Goal: Task Accomplishment & Management: Complete application form

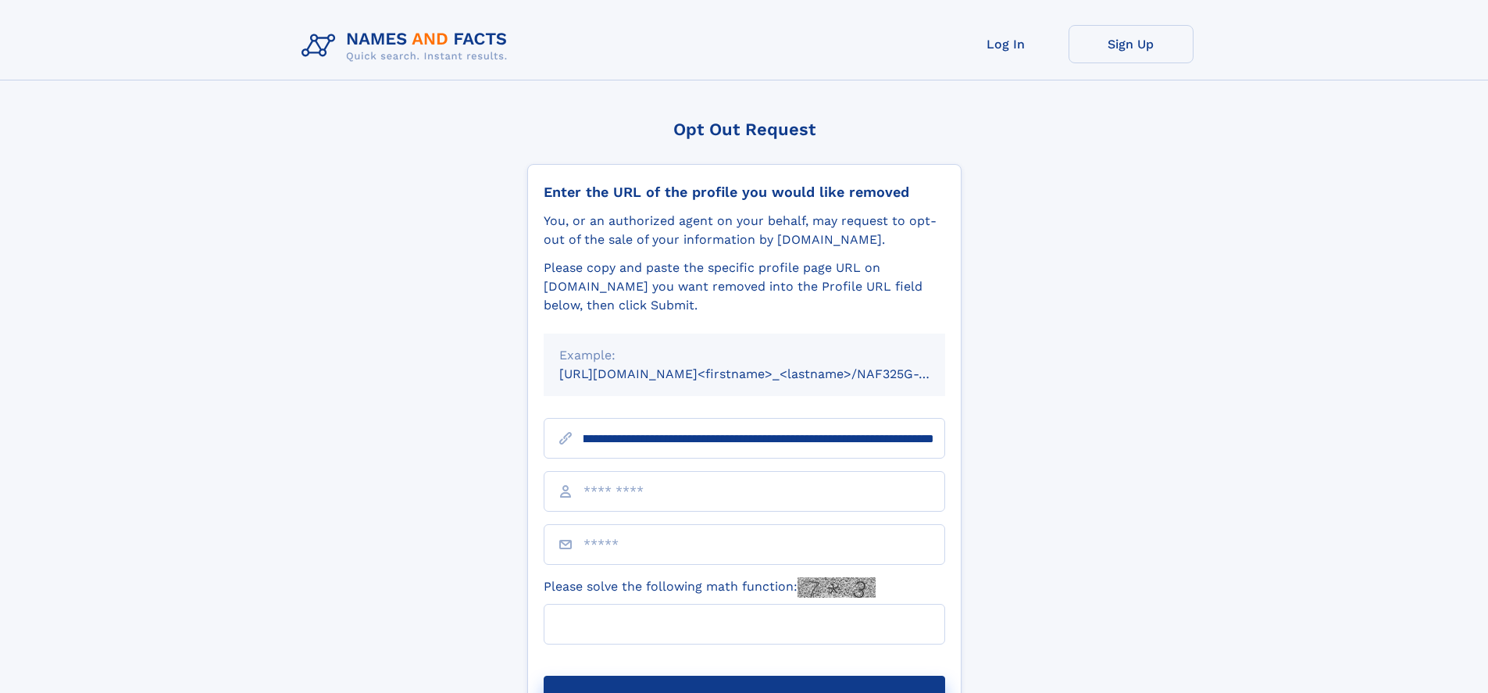
scroll to position [0, 195]
type input "**********"
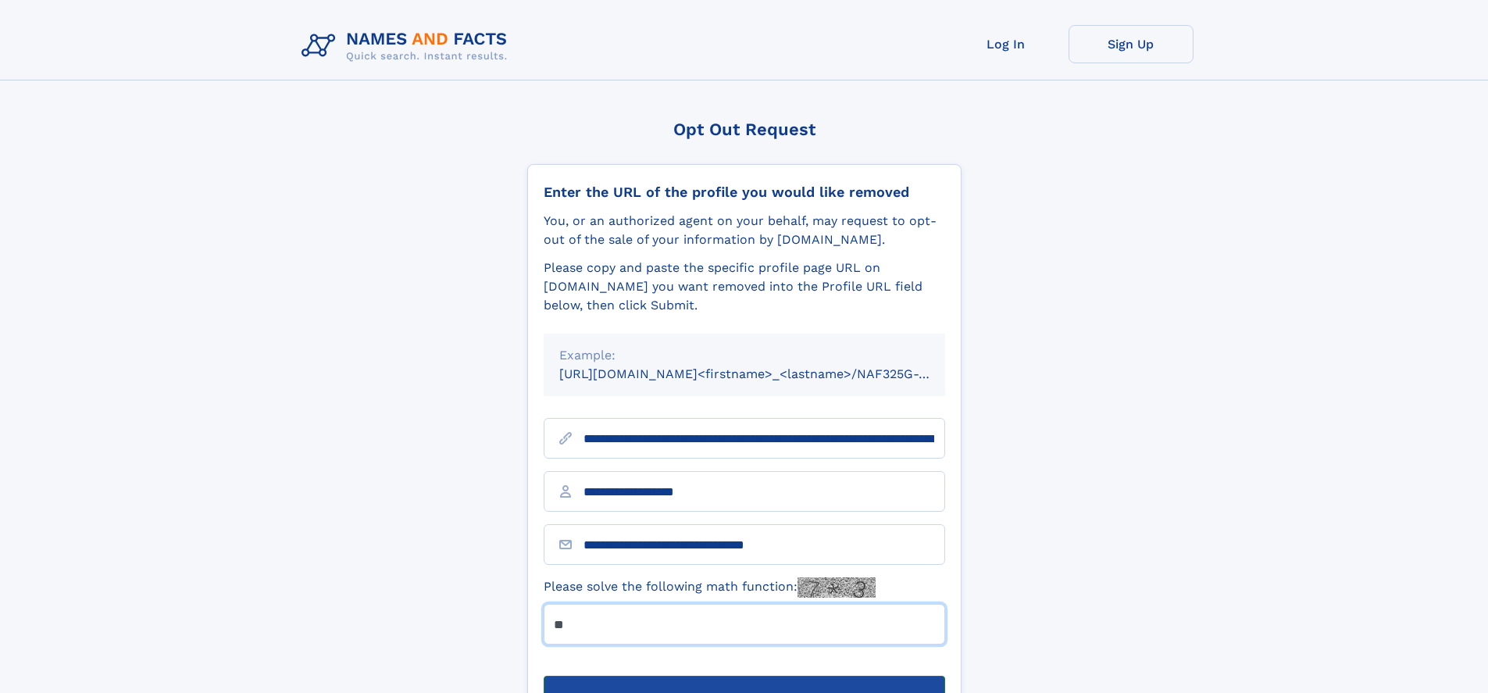
type input "**"
click at [744, 676] on button "Submit Opt Out Request" at bounding box center [745, 701] width 402 height 50
